Goal: Task Accomplishment & Management: Use online tool/utility

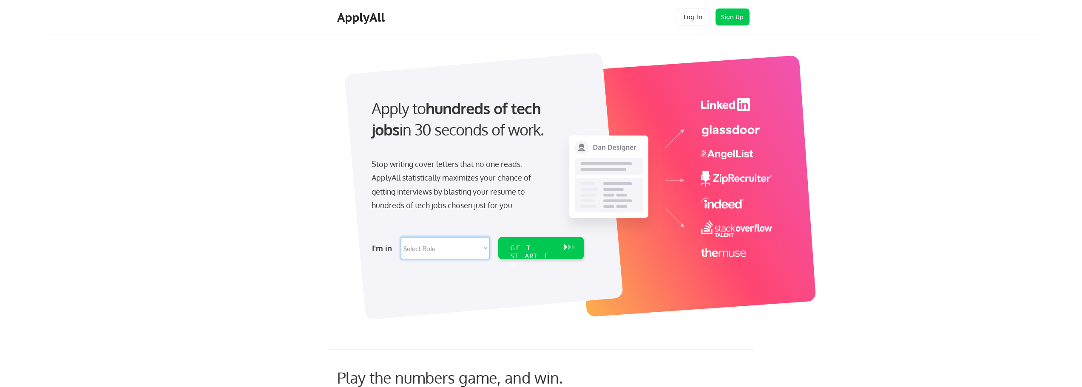
click at [443, 245] on select "Select Role Software Engineering Product Management Customer Success Sales UI/U…" at bounding box center [445, 248] width 88 height 22
select select ""product""
click at [401, 237] on select "Select Role Software Engineering Product Management Customer Success Sales UI/U…" at bounding box center [445, 248] width 88 height 22
select select ""product""
click at [551, 252] on div "GET STARTED" at bounding box center [532, 256] width 45 height 25
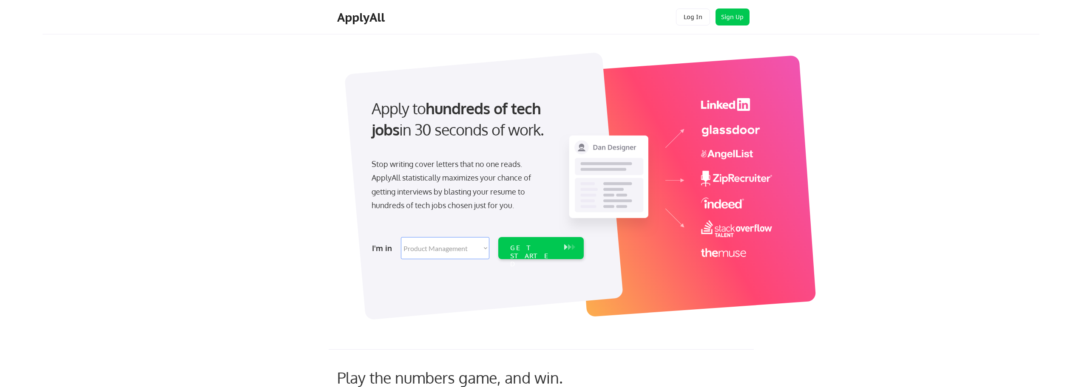
select select ""product""
